Goal: Check status: Check status

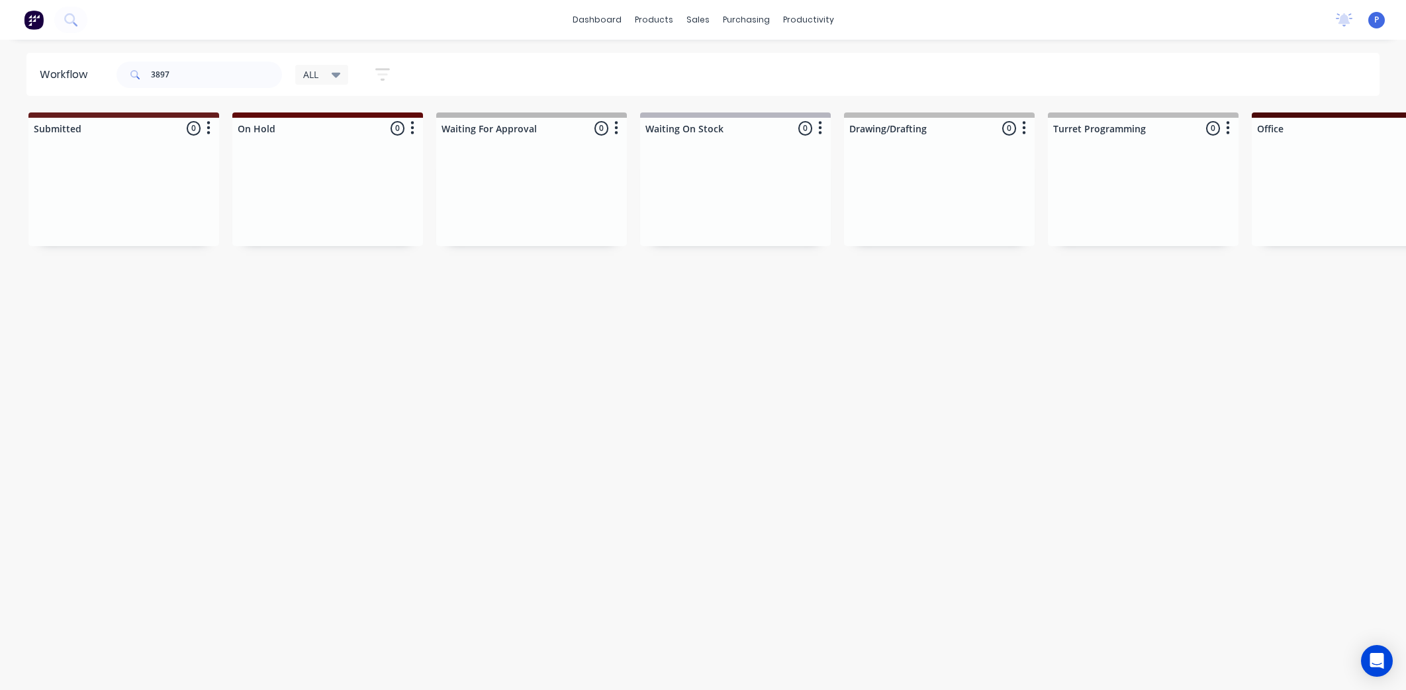
scroll to position [0, 3104]
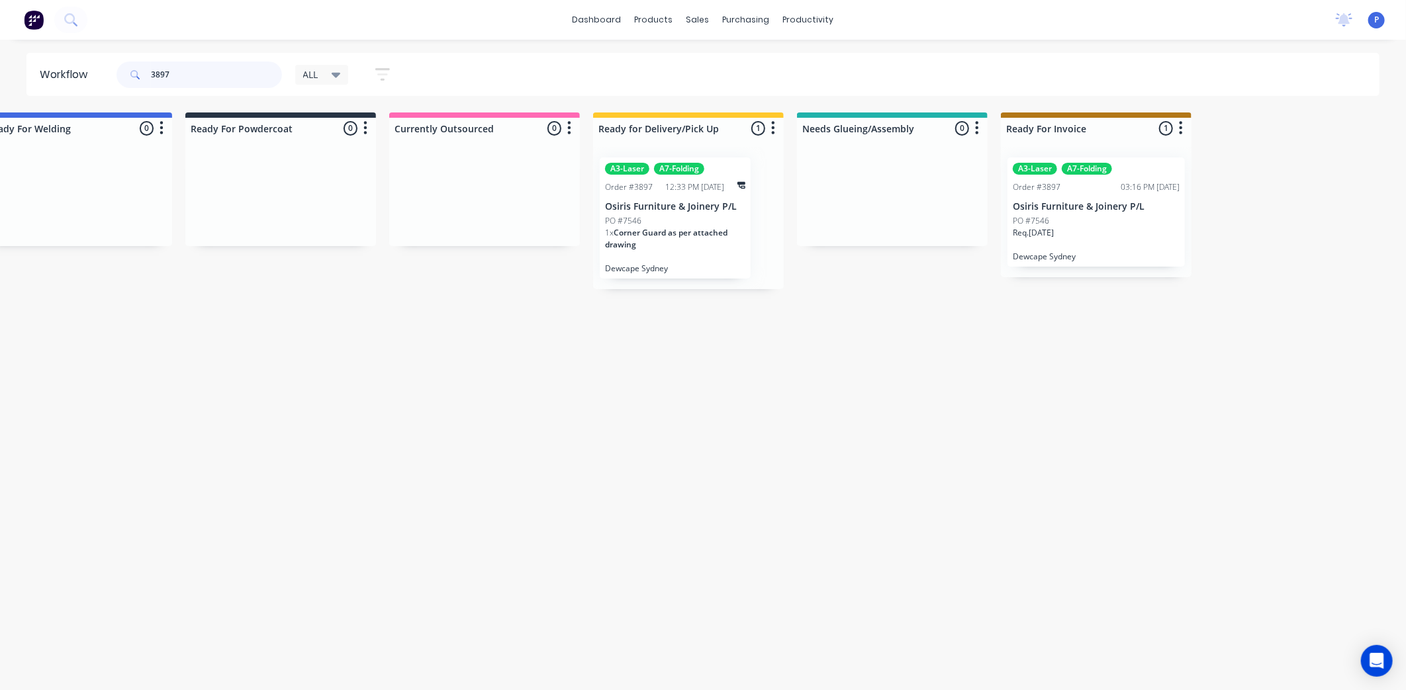
click at [195, 71] on input "3897" at bounding box center [216, 75] width 131 height 26
type input "3"
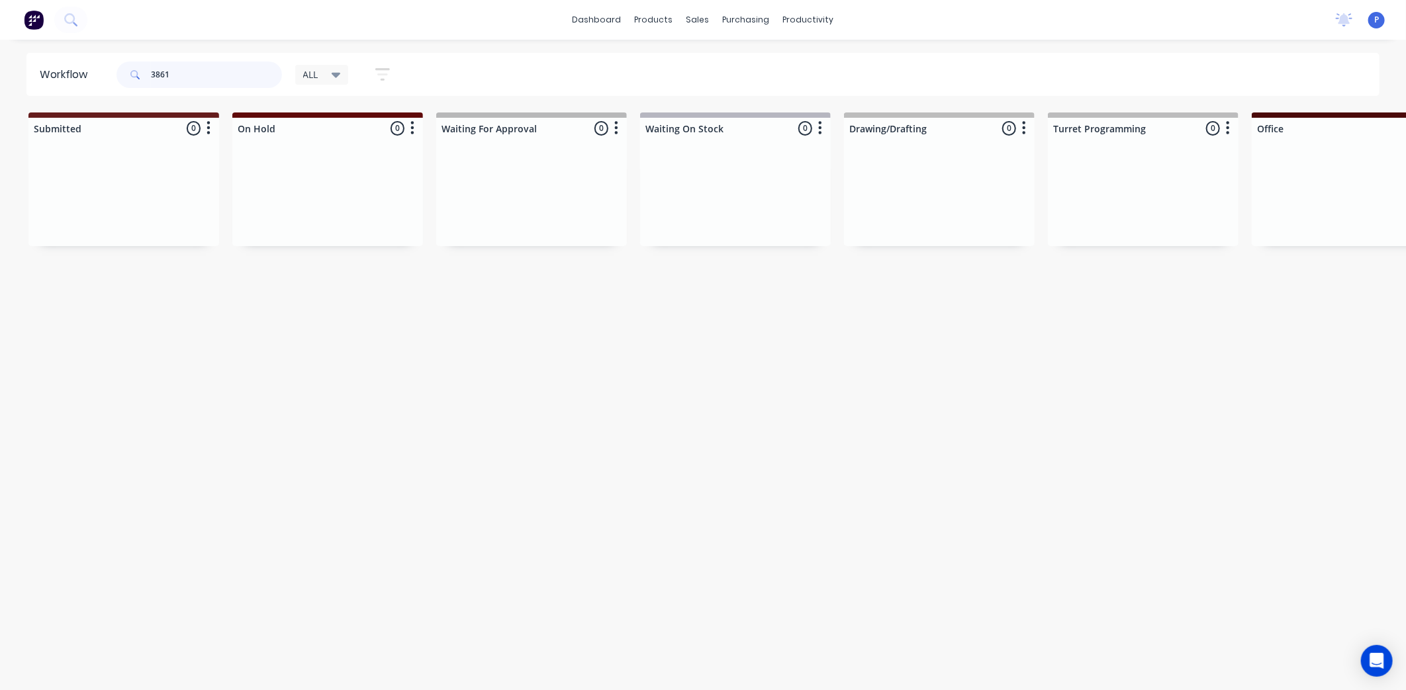
type input "3861"
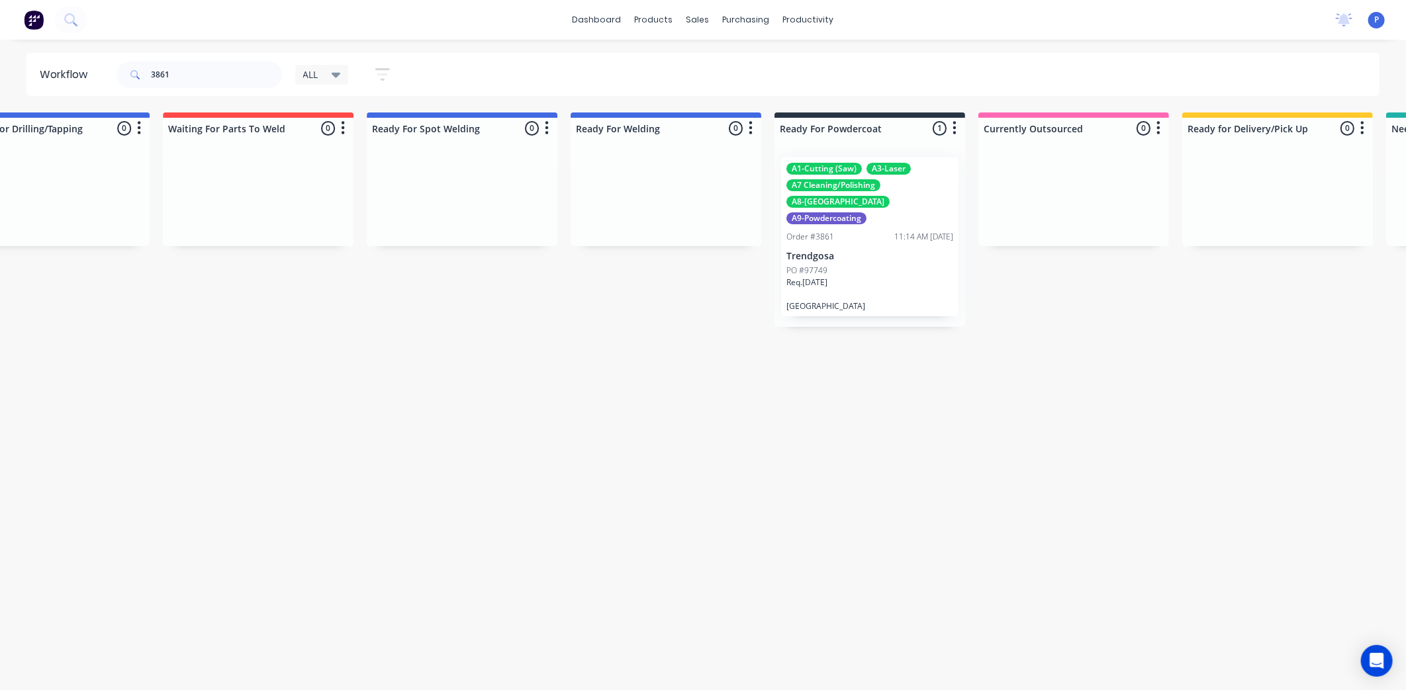
drag, startPoint x: 684, startPoint y: 441, endPoint x: 762, endPoint y: 437, distance: 78.8
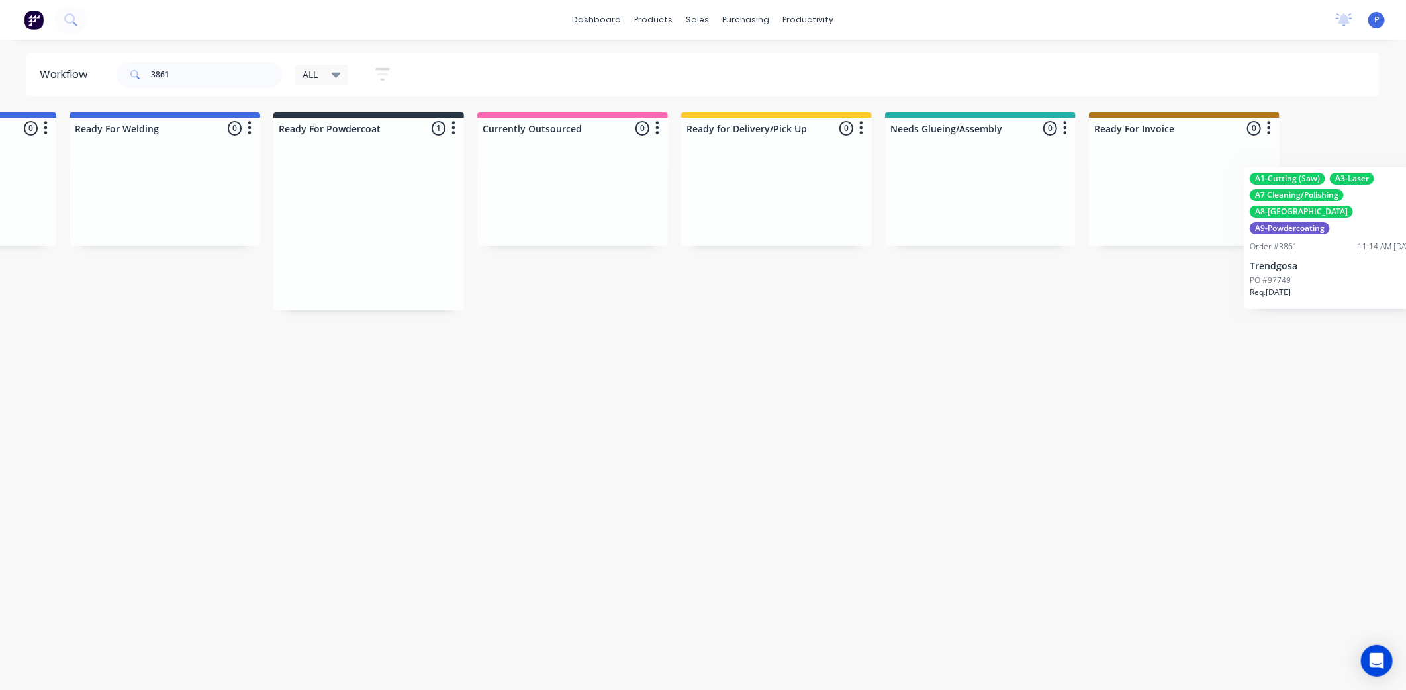
scroll to position [0, 3104]
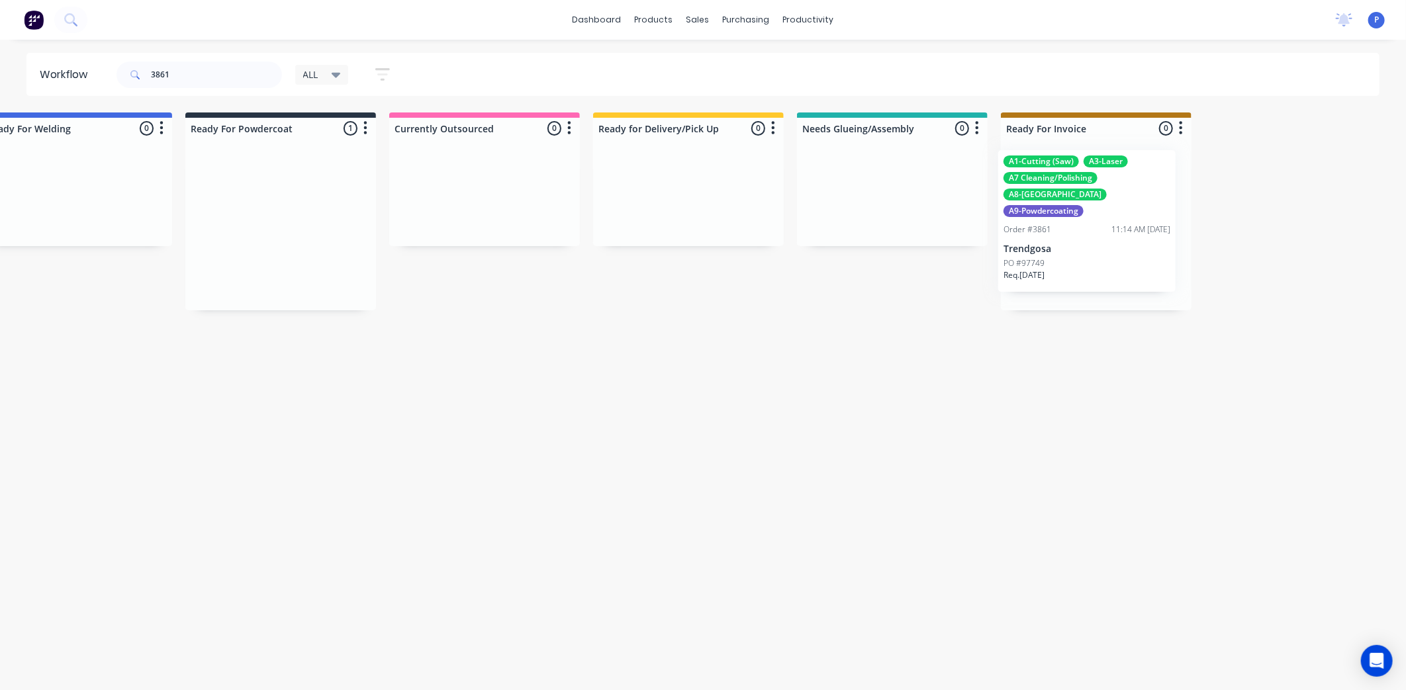
drag, startPoint x: 801, startPoint y: 235, endPoint x: 1080, endPoint y: 229, distance: 278.7
click at [1072, 251] on p "Trendgosa" at bounding box center [1095, 256] width 167 height 11
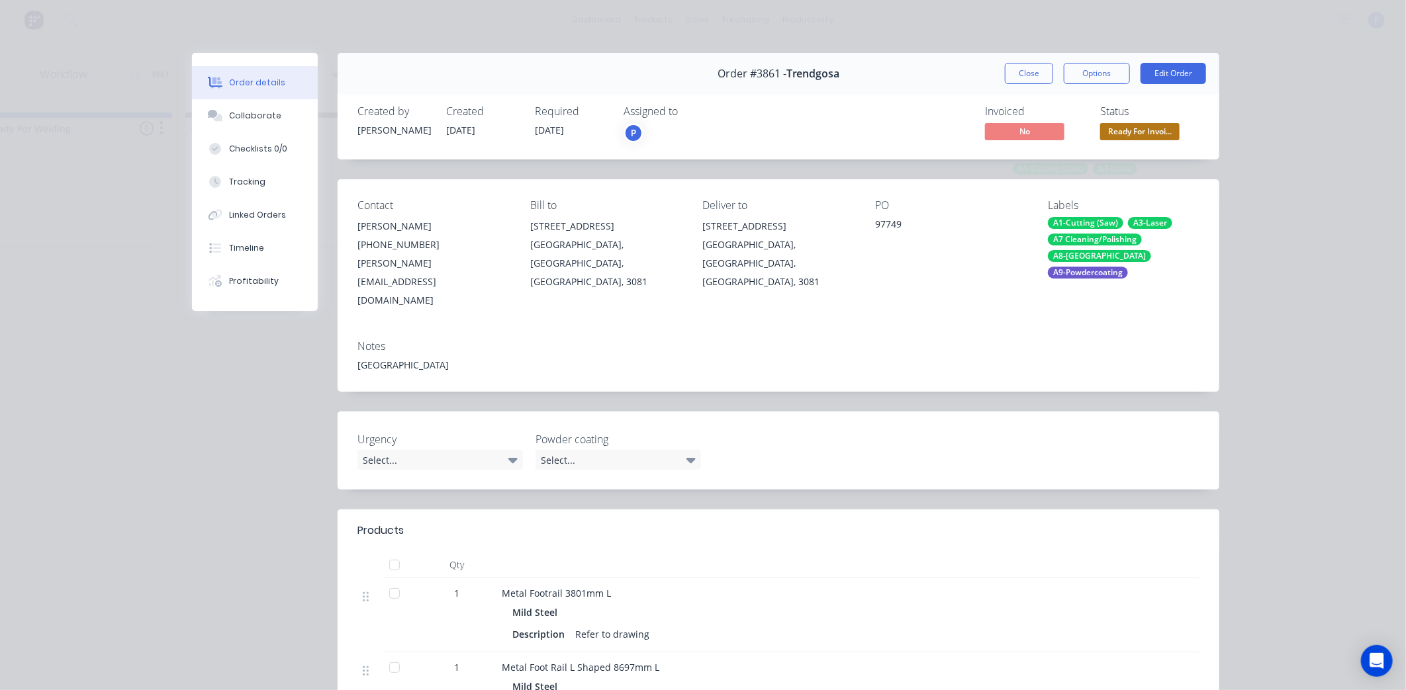
click at [384, 580] on div at bounding box center [394, 593] width 26 height 26
click at [247, 180] on div "Tracking" at bounding box center [247, 182] width 36 height 12
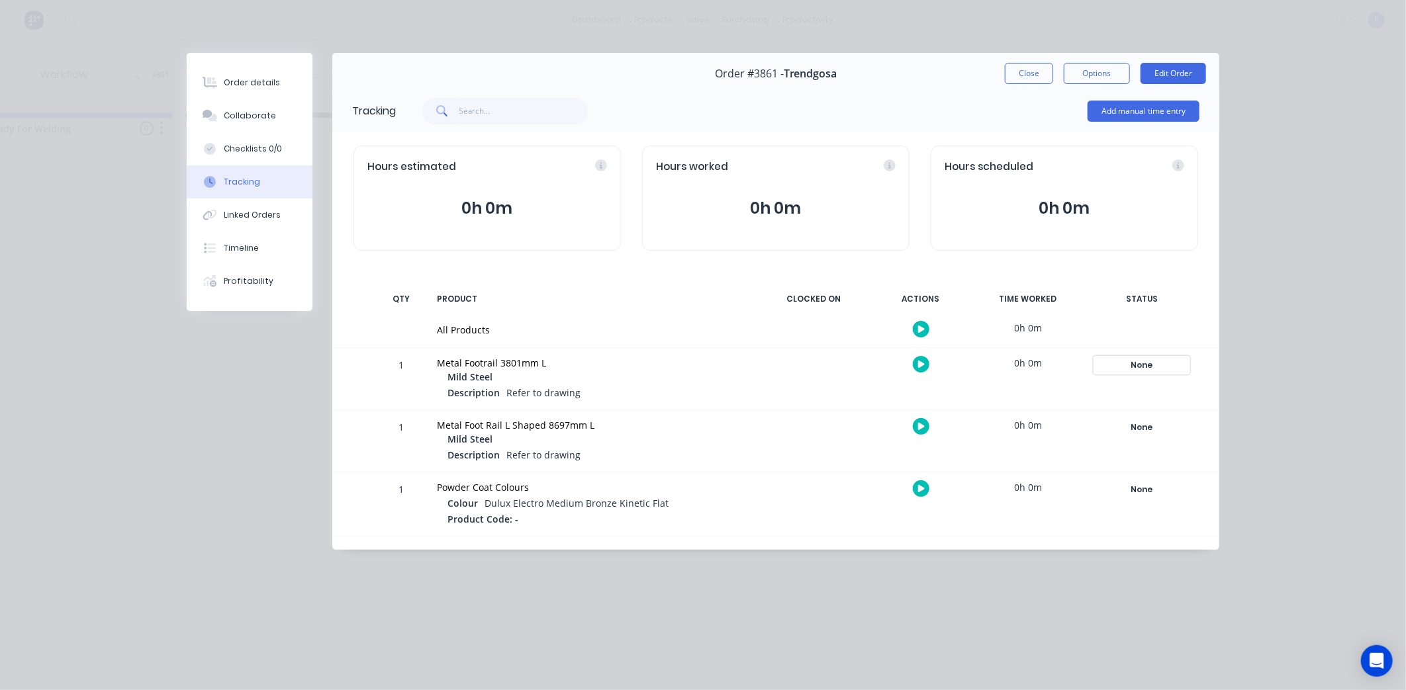
click at [1137, 359] on div "None" at bounding box center [1141, 365] width 95 height 17
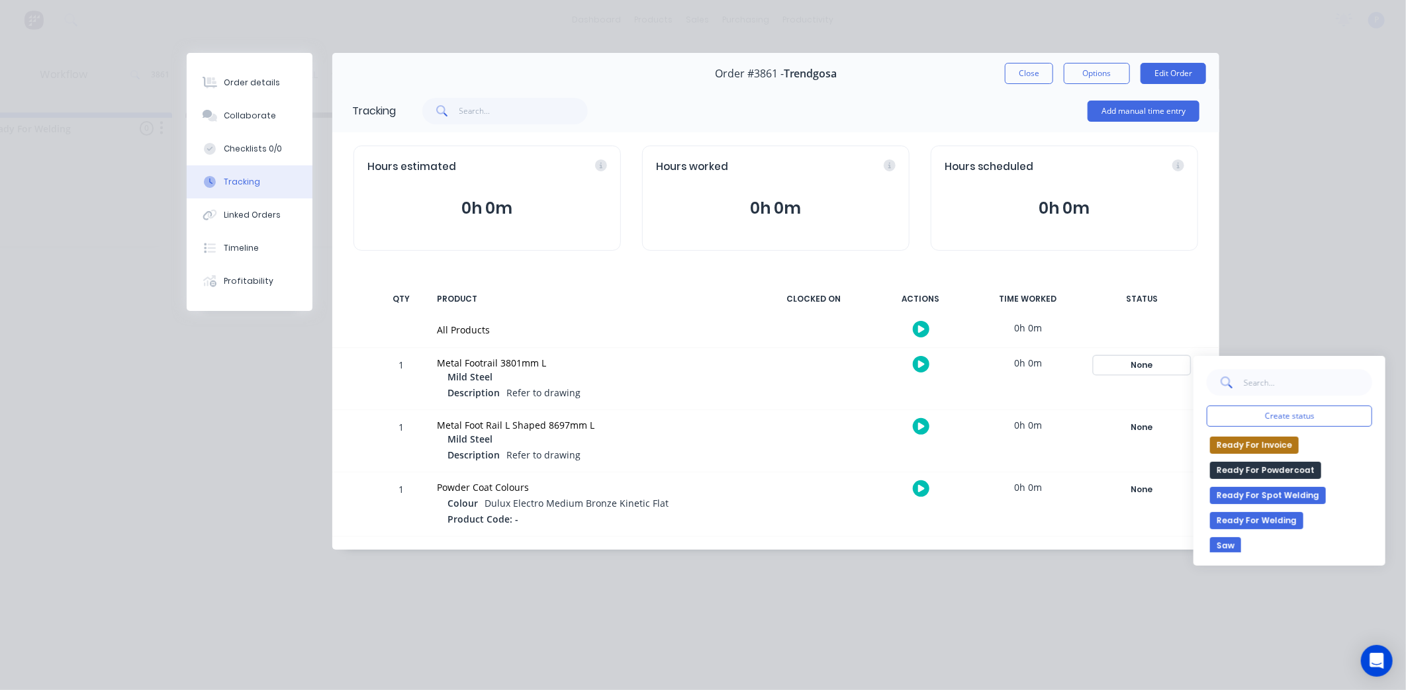
scroll to position [234, 0]
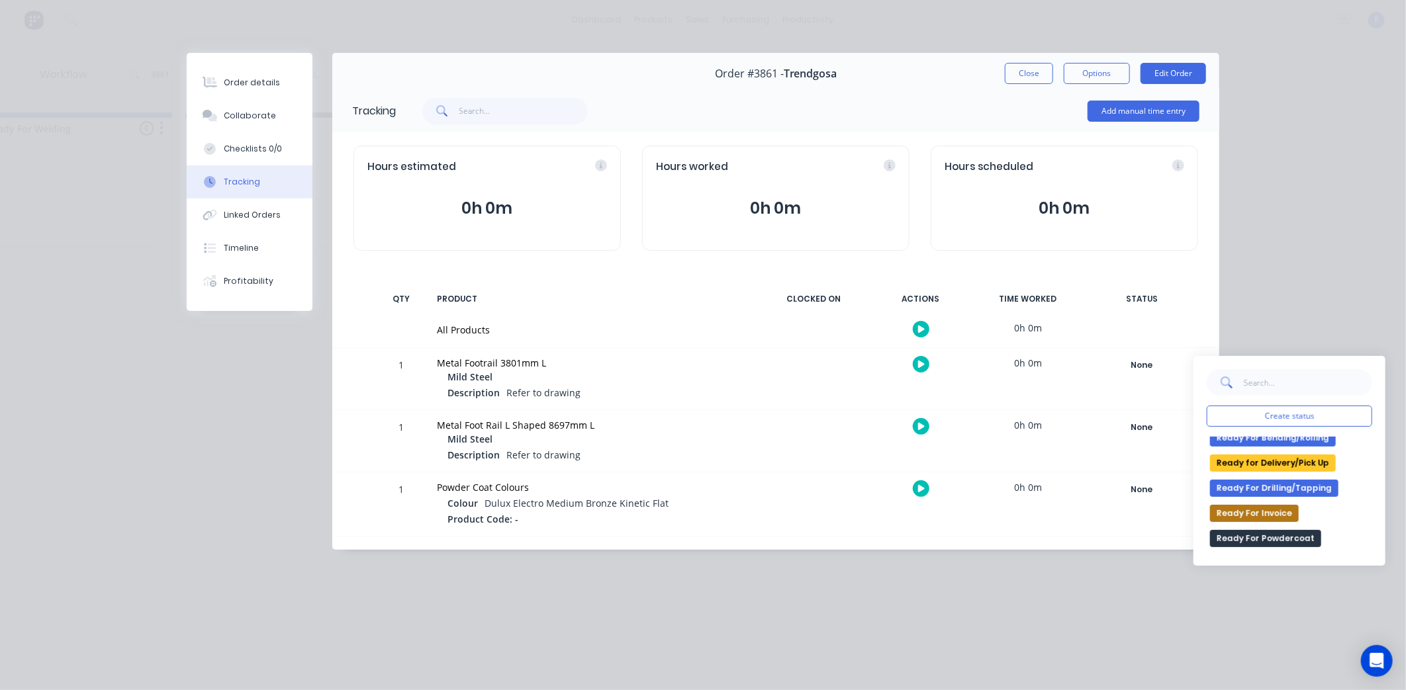
click at [1275, 464] on button "Ready for Delivery/Pick Up" at bounding box center [1273, 463] width 126 height 17
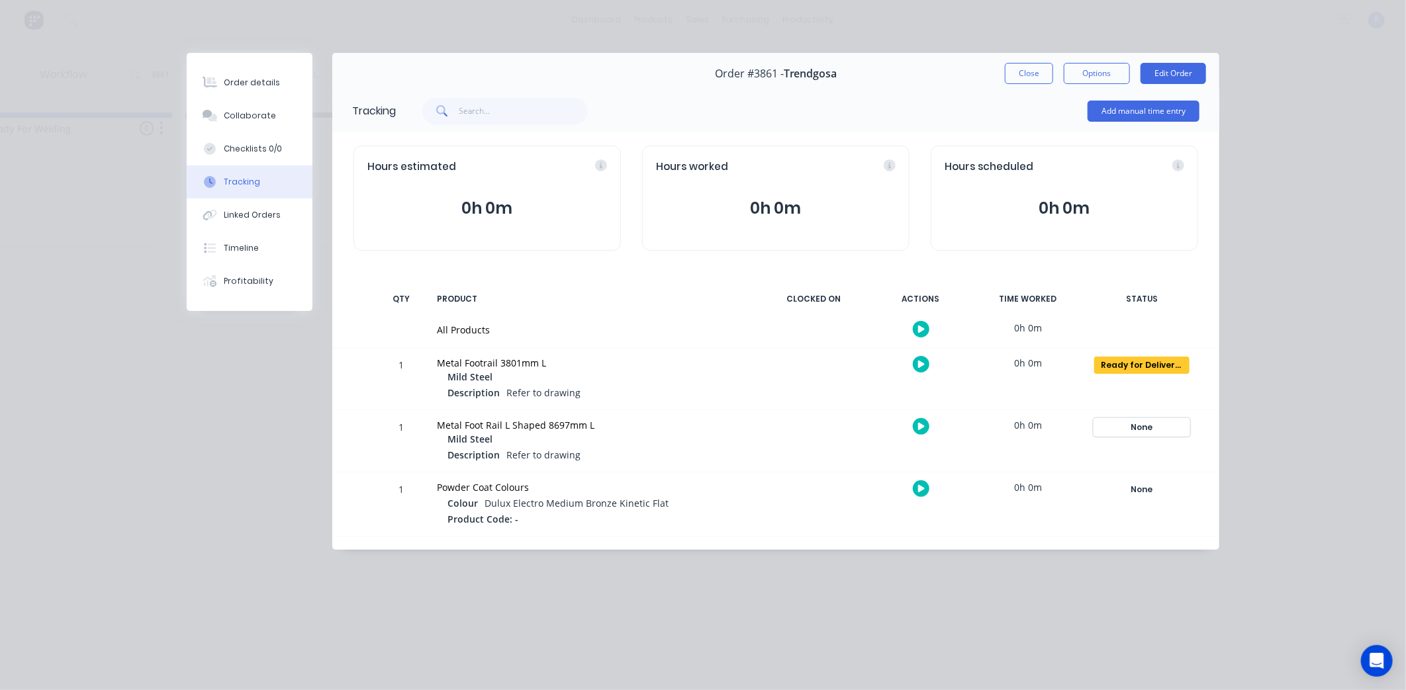
click at [1177, 431] on div "None" at bounding box center [1141, 427] width 95 height 17
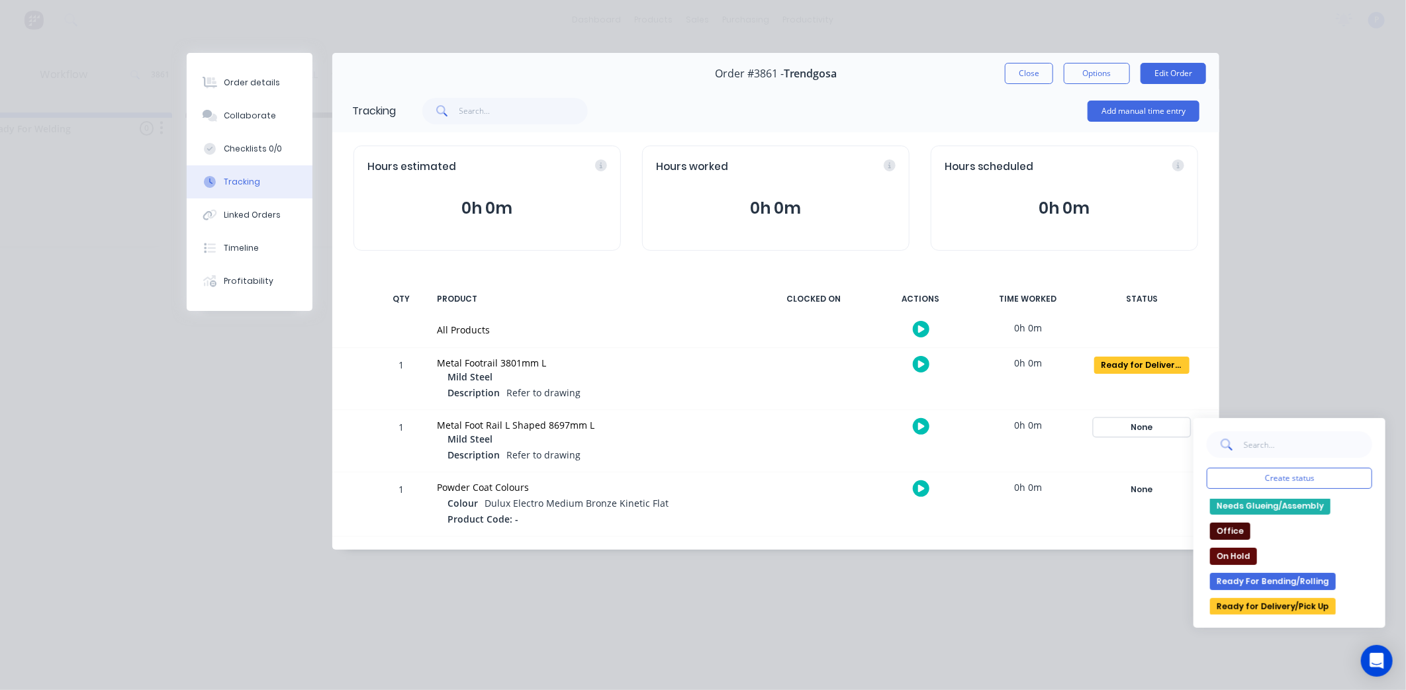
scroll to position [220, 0]
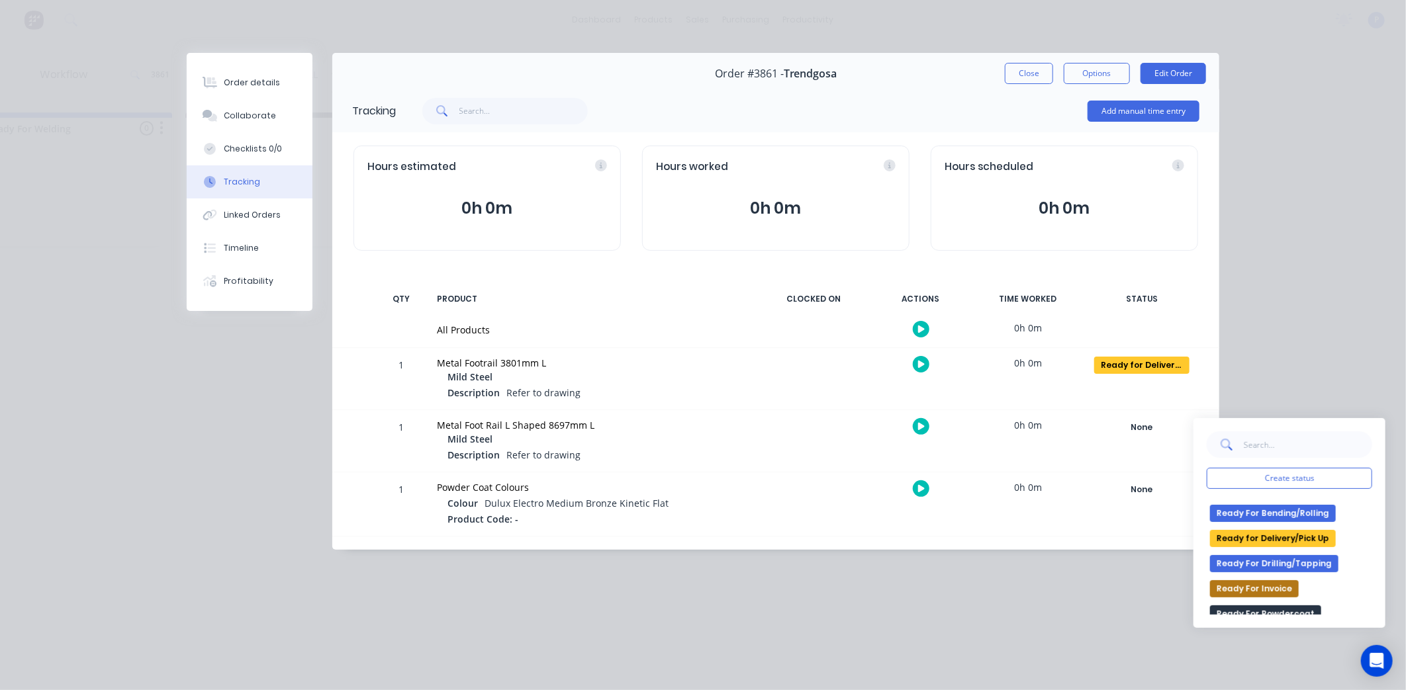
click at [1317, 540] on button "Ready for Delivery/Pick Up" at bounding box center [1273, 538] width 126 height 17
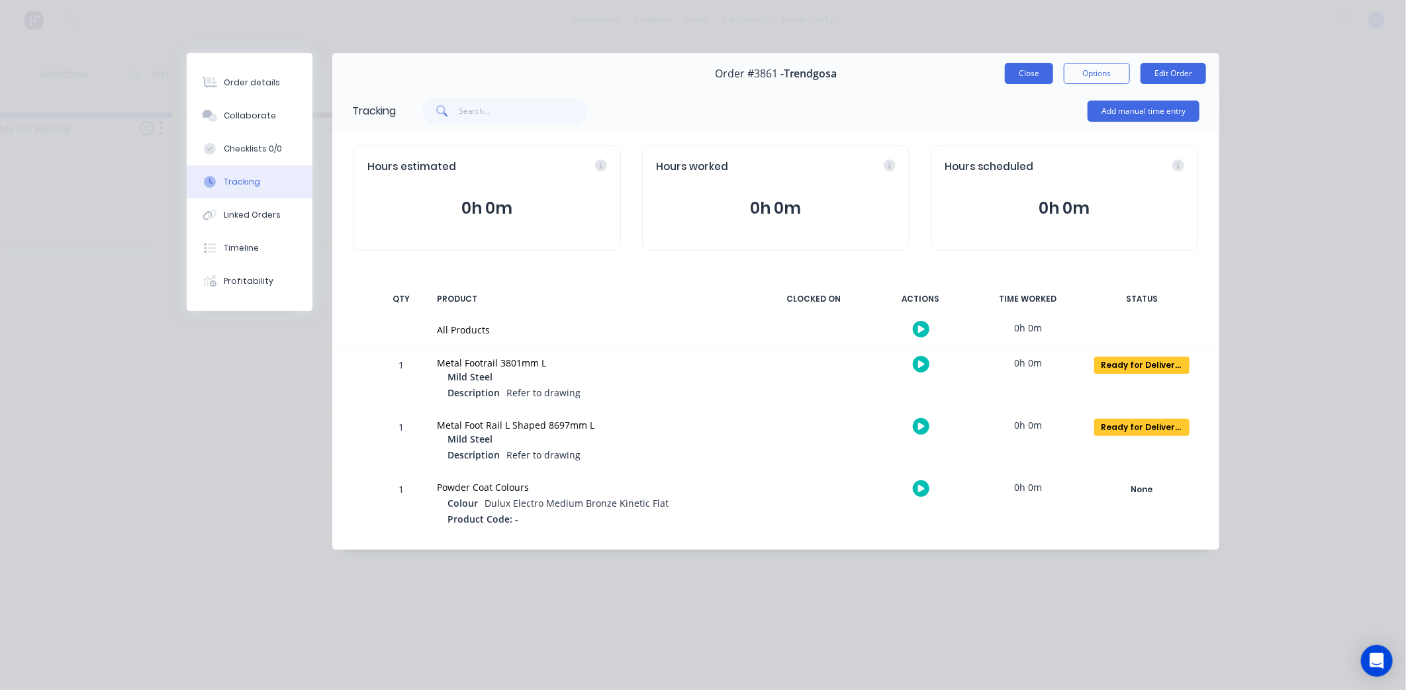
click at [1030, 75] on button "Close" at bounding box center [1029, 73] width 48 height 21
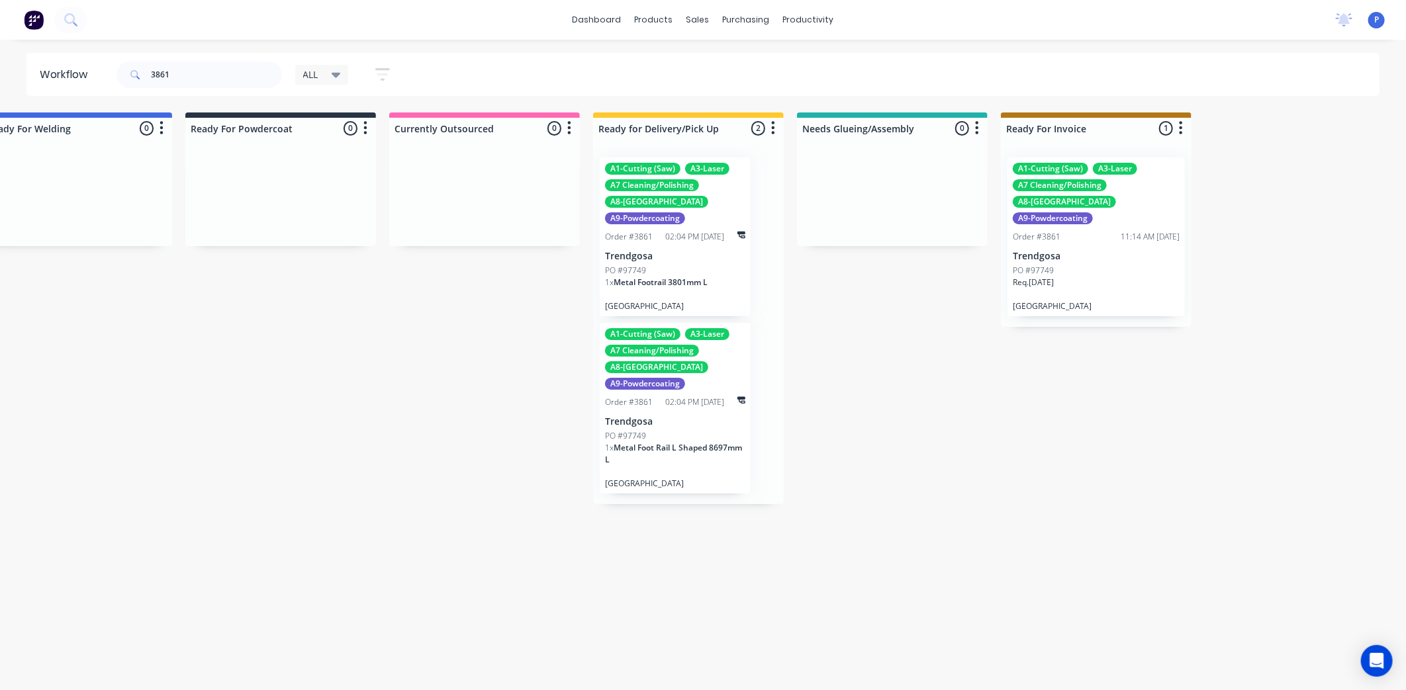
click at [651, 226] on div "A1-Cutting (Saw) A3-Laser A7 Cleaning/Polishing A8-Welding A9-Powdercoating Ord…" at bounding box center [675, 236] width 151 height 159
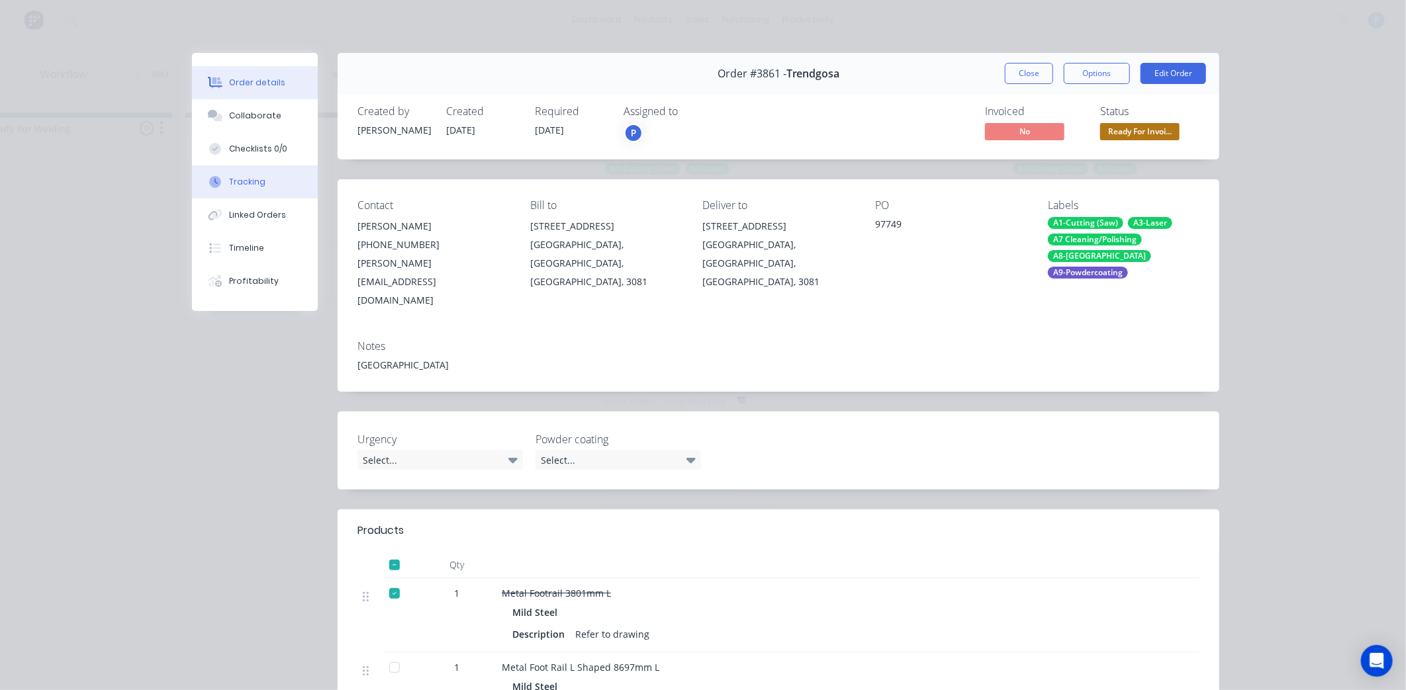
click at [262, 165] on button "Tracking" at bounding box center [255, 181] width 126 height 33
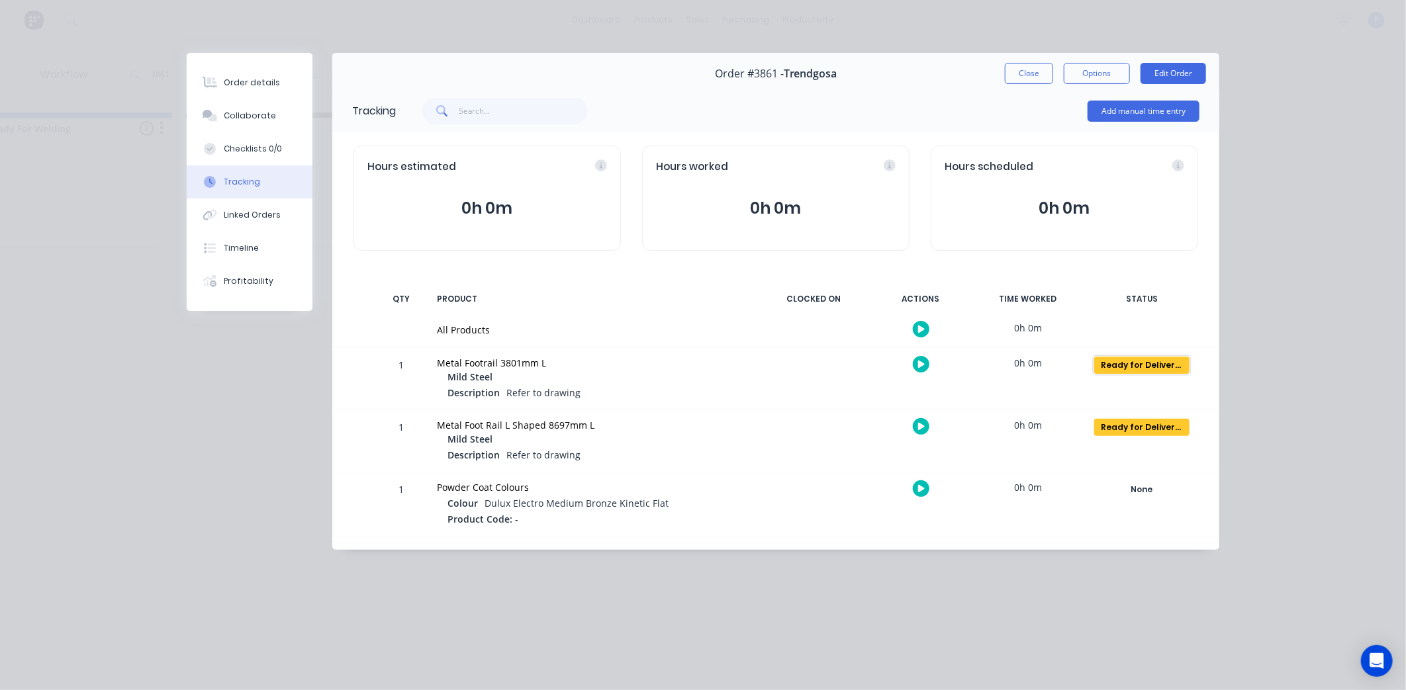
click at [1155, 364] on div "Ready for Delivery/Pick Up" at bounding box center [1141, 365] width 95 height 17
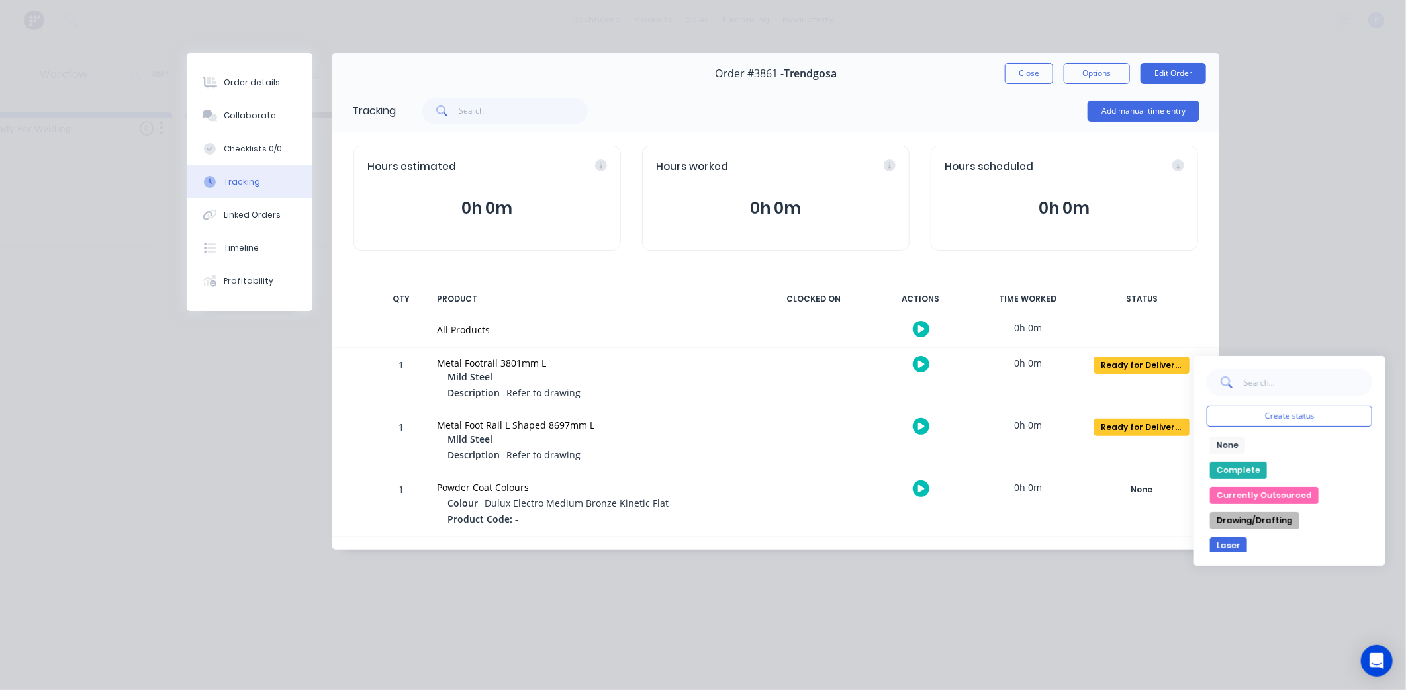
click at [1220, 442] on button "None" at bounding box center [1227, 445] width 35 height 17
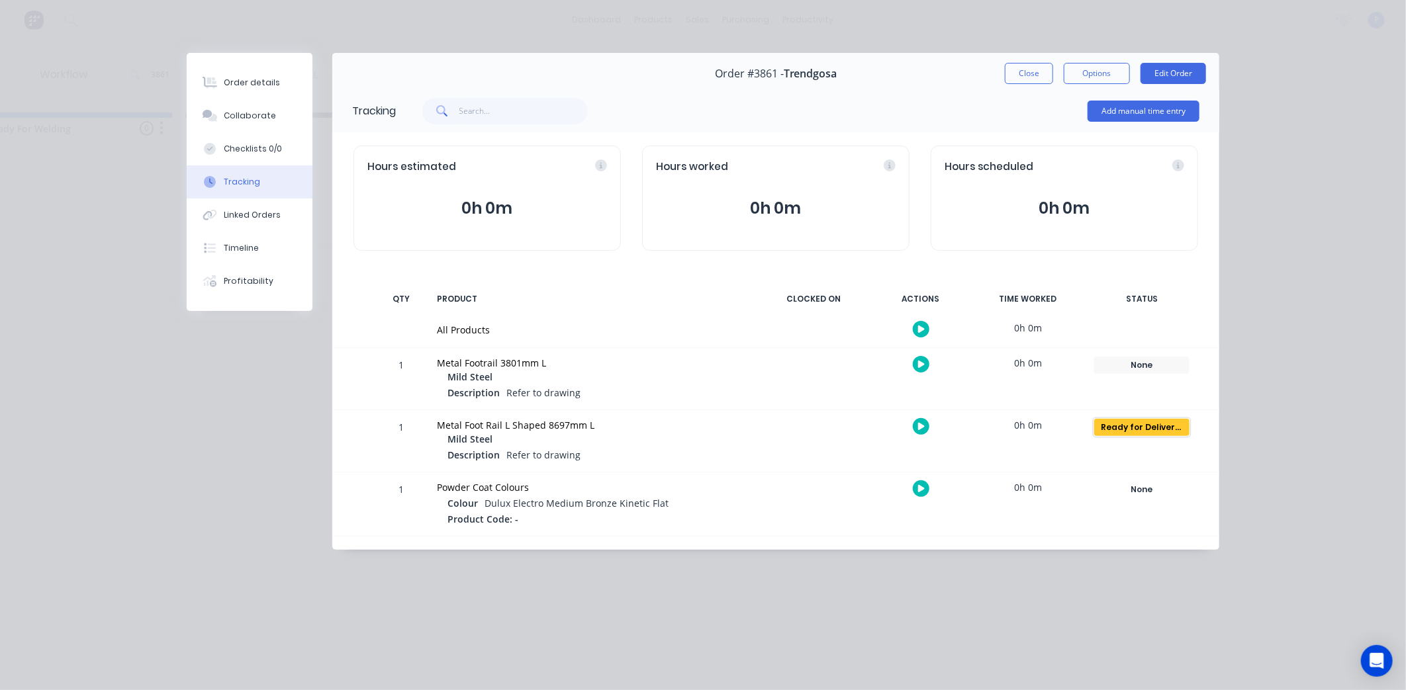
click at [1174, 430] on div "Ready for Delivery/Pick Up" at bounding box center [1141, 427] width 95 height 17
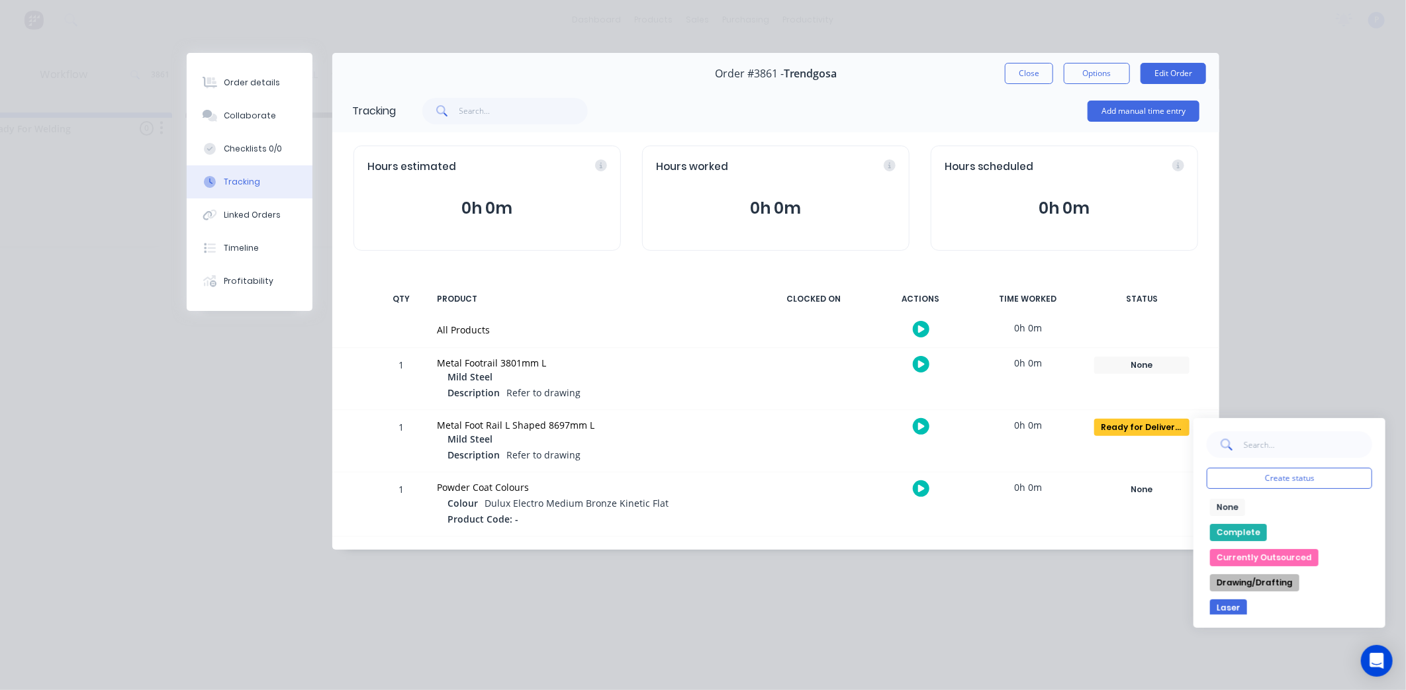
click at [1225, 506] on button "None" at bounding box center [1227, 507] width 35 height 17
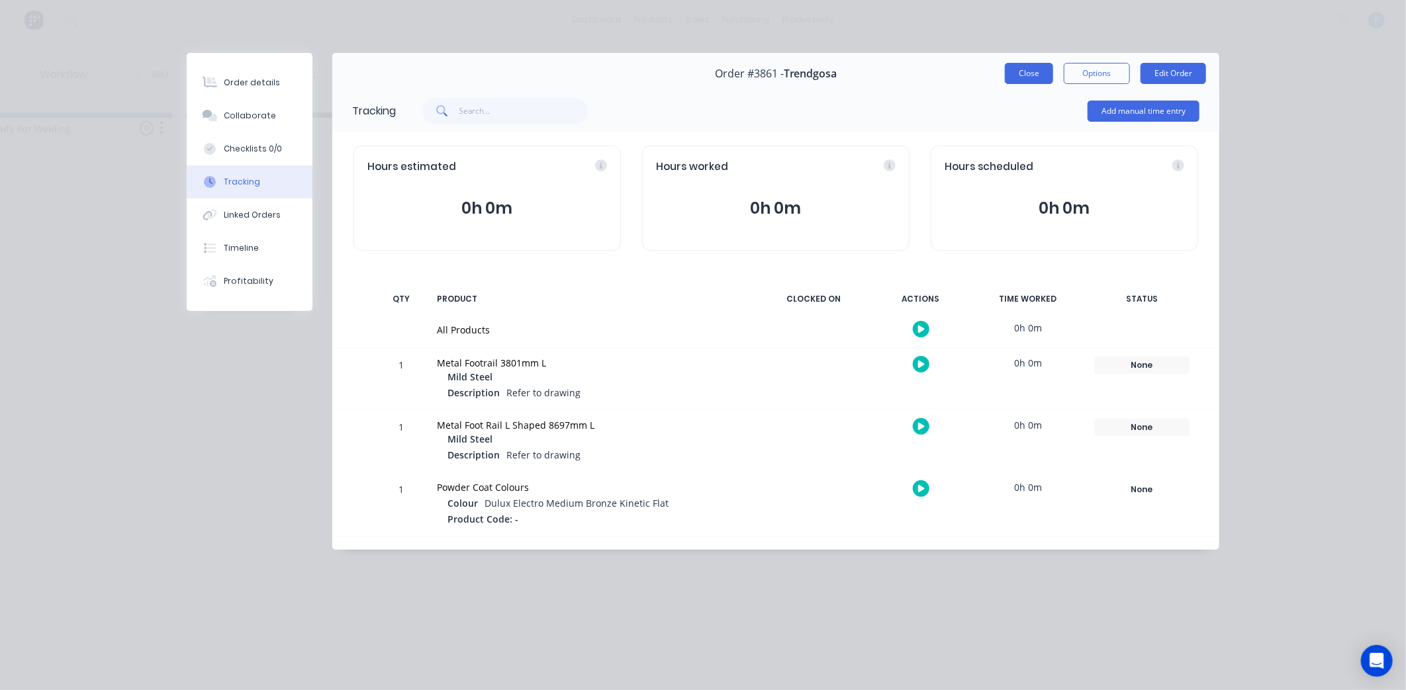
click at [1026, 69] on button "Close" at bounding box center [1029, 73] width 48 height 21
